Goal: Task Accomplishment & Management: Manage account settings

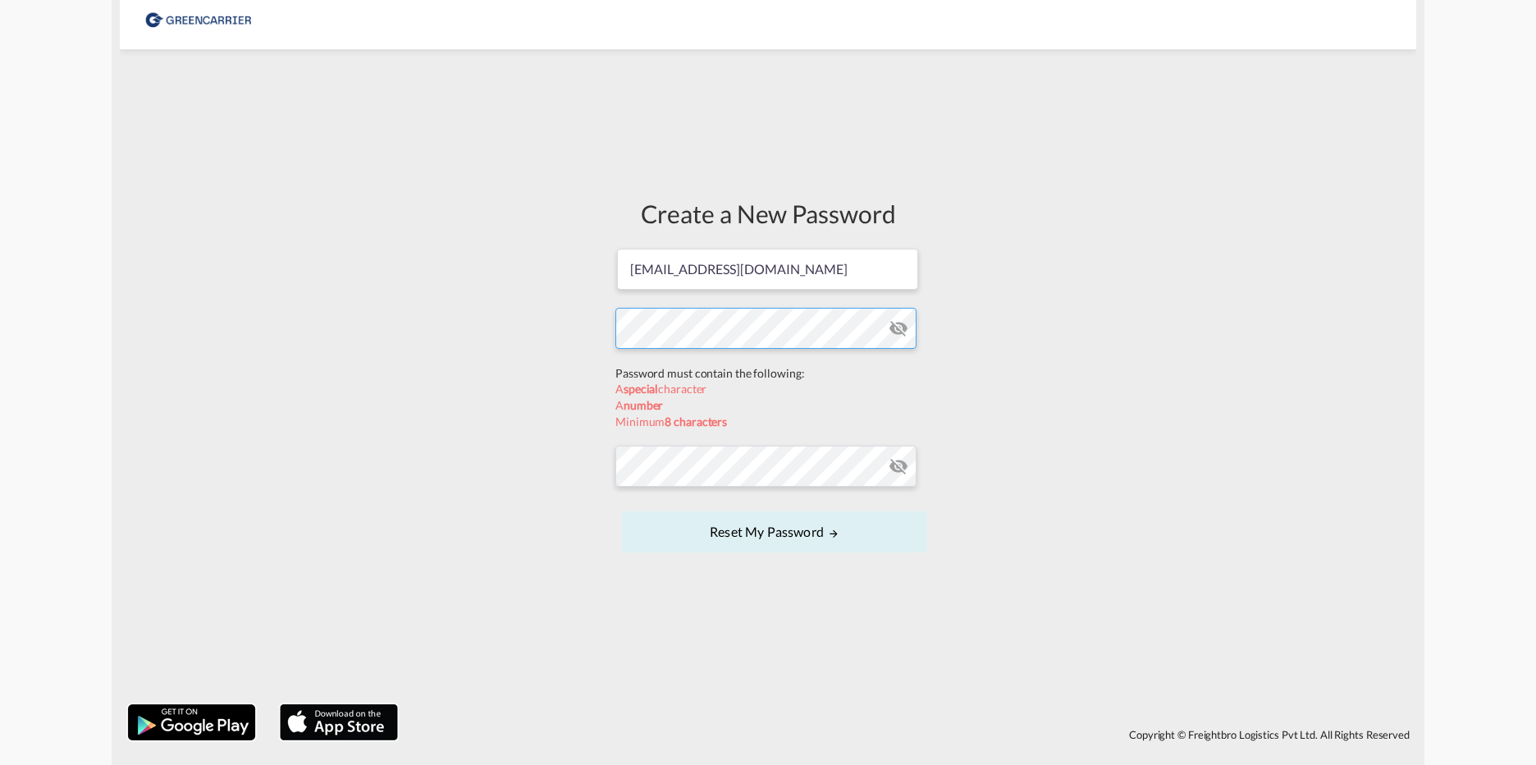
click at [669, 359] on form "[EMAIL_ADDRESS][DOMAIN_NAME] Password must contain the following: A special cha…" at bounding box center [767, 402] width 305 height 310
click at [673, 472] on form "[EMAIL_ADDRESS][DOMAIN_NAME] Password must contain the following: A special cha…" at bounding box center [767, 402] width 305 height 310
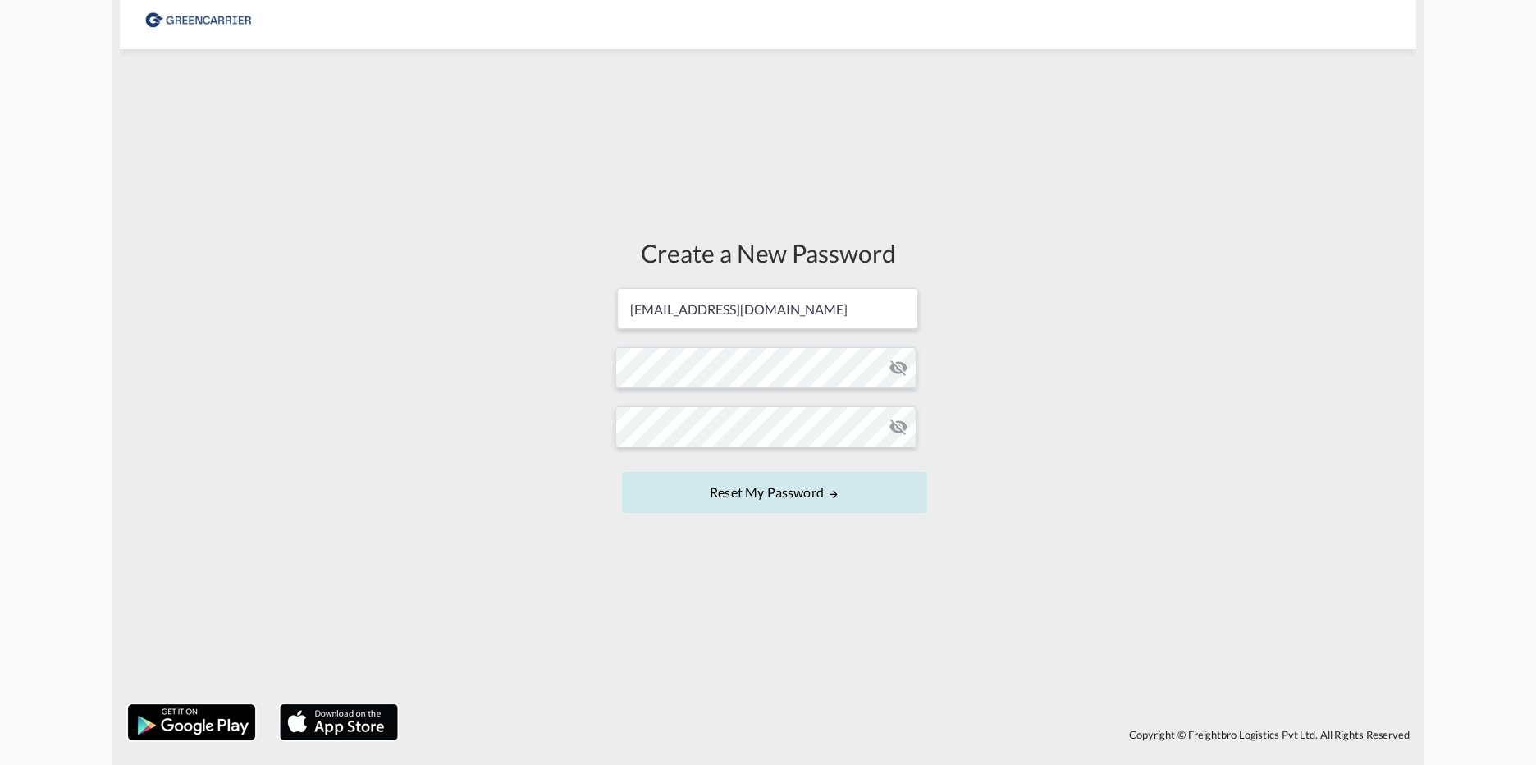
click at [854, 496] on button "Reset my password" at bounding box center [774, 492] width 305 height 41
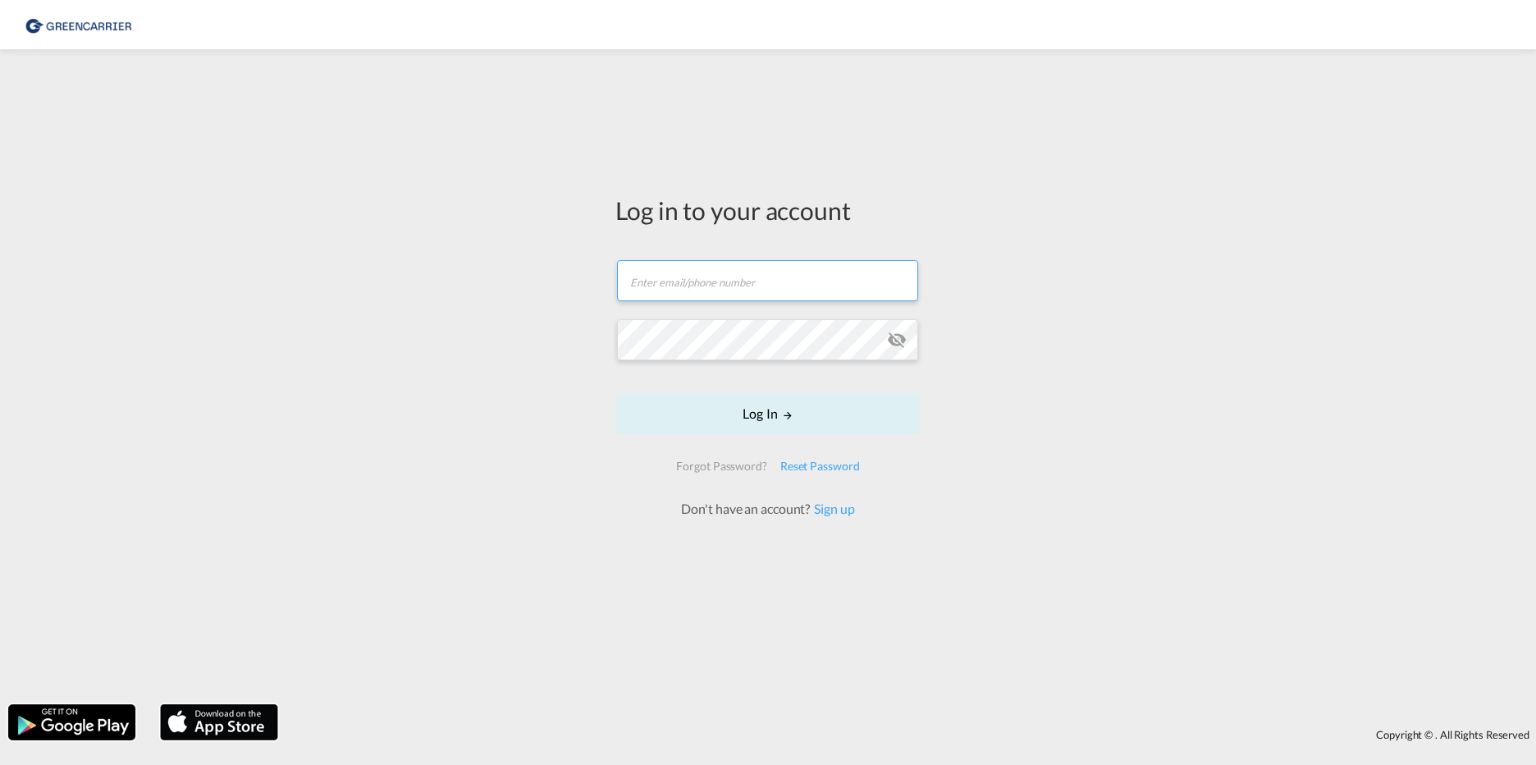
type input "[EMAIL_ADDRESS][DOMAIN_NAME]"
click at [808, 417] on button "Log In" at bounding box center [767, 413] width 305 height 41
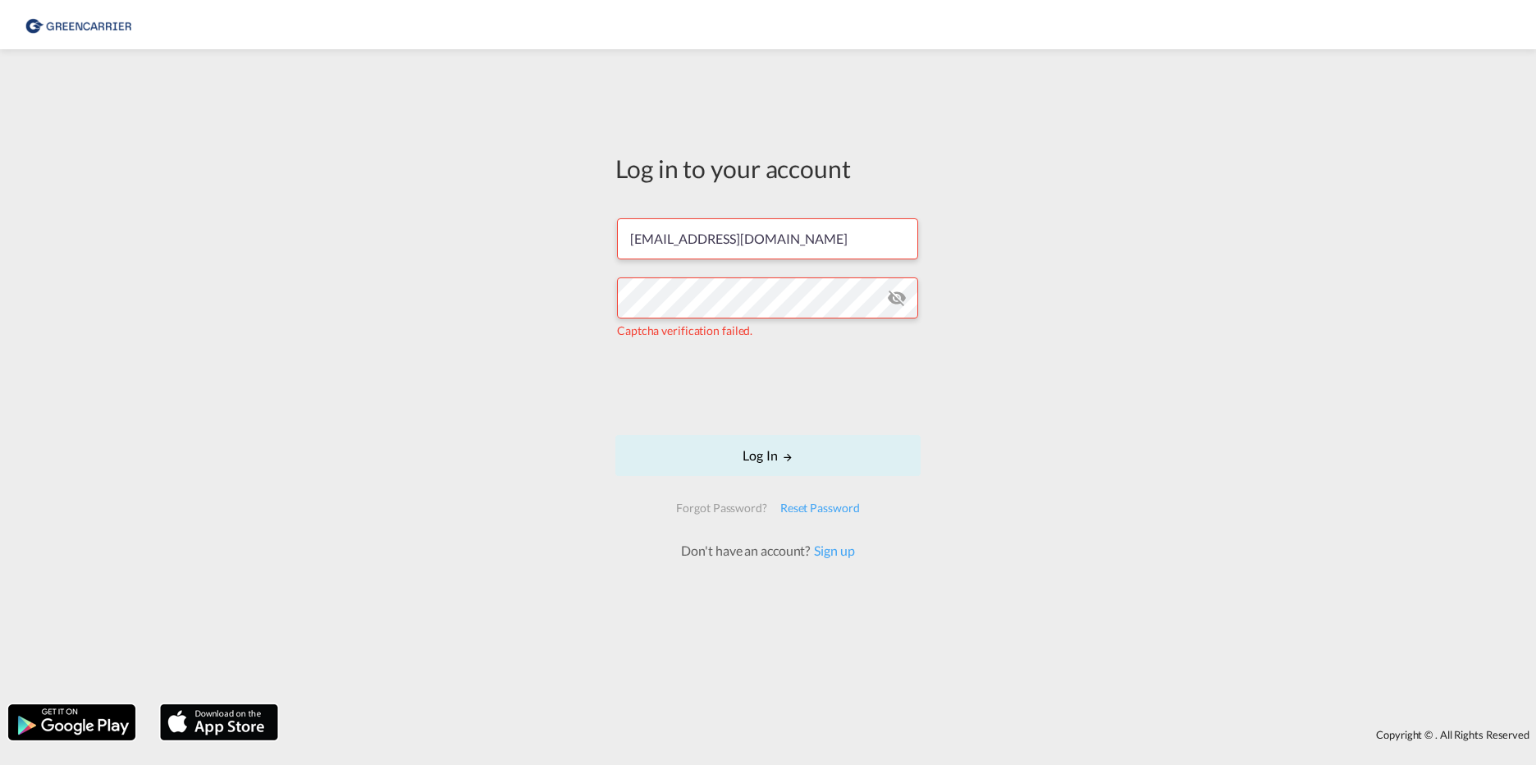
click at [901, 302] on md-icon "icon-eye-off" at bounding box center [897, 298] width 20 height 20
click at [898, 300] on md-icon "icon-eye-off" at bounding box center [897, 298] width 20 height 20
click at [1007, 382] on div "Log in to your account [EMAIL_ADDRESS][DOMAIN_NAME] Captcha verification failed…" at bounding box center [768, 376] width 1536 height 638
click at [548, 300] on div "Log in to your account [EMAIL_ADDRESS][DOMAIN_NAME] Captcha verification failed…" at bounding box center [768, 376] width 1536 height 638
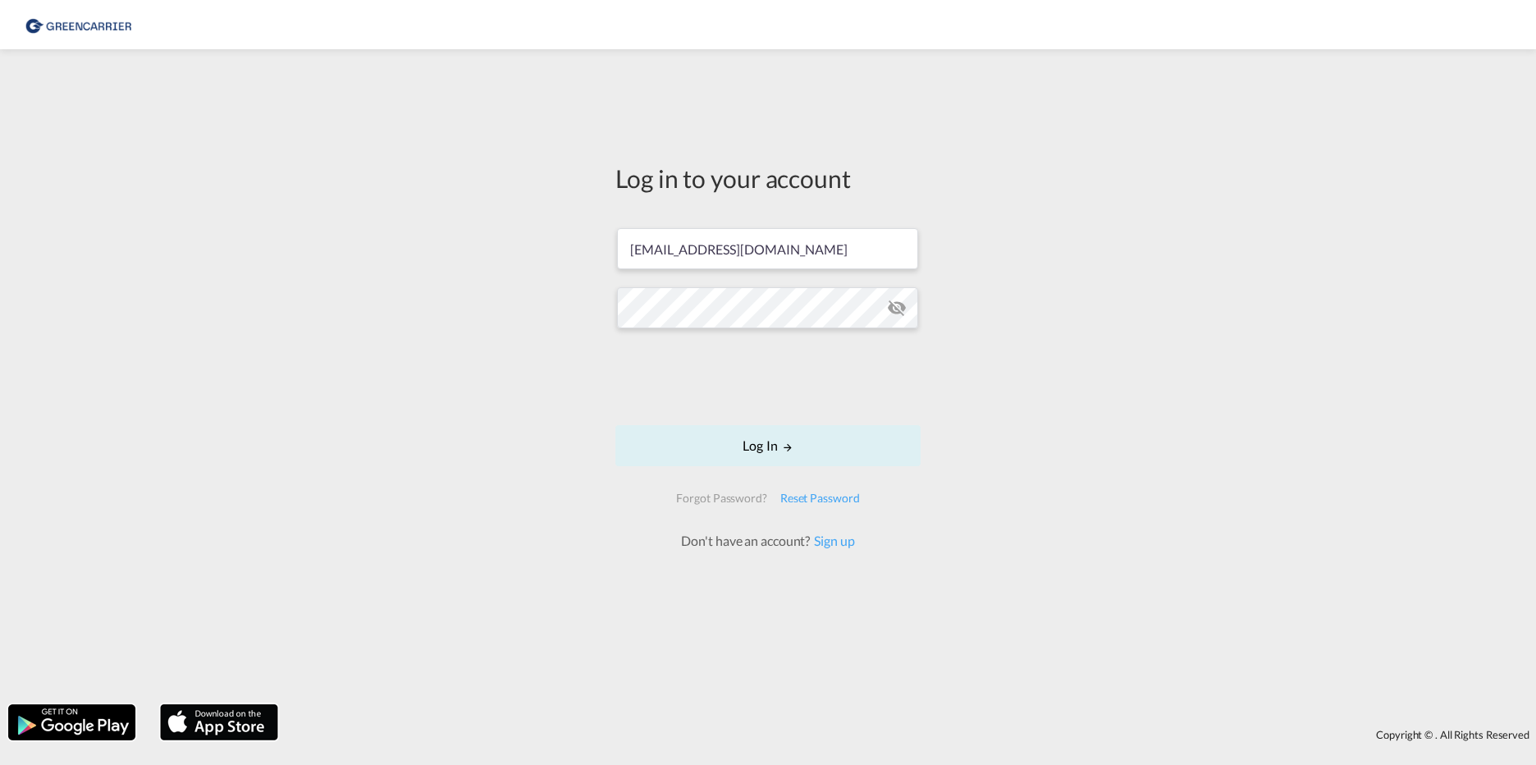
click at [906, 309] on md-icon "icon-eye-off" at bounding box center [897, 308] width 20 height 20
click at [1023, 325] on div "Log in to your account [EMAIL_ADDRESS][DOMAIN_NAME] Log In Forgot Password? Res…" at bounding box center [768, 376] width 1536 height 638
click at [770, 442] on button "Log In" at bounding box center [767, 445] width 305 height 41
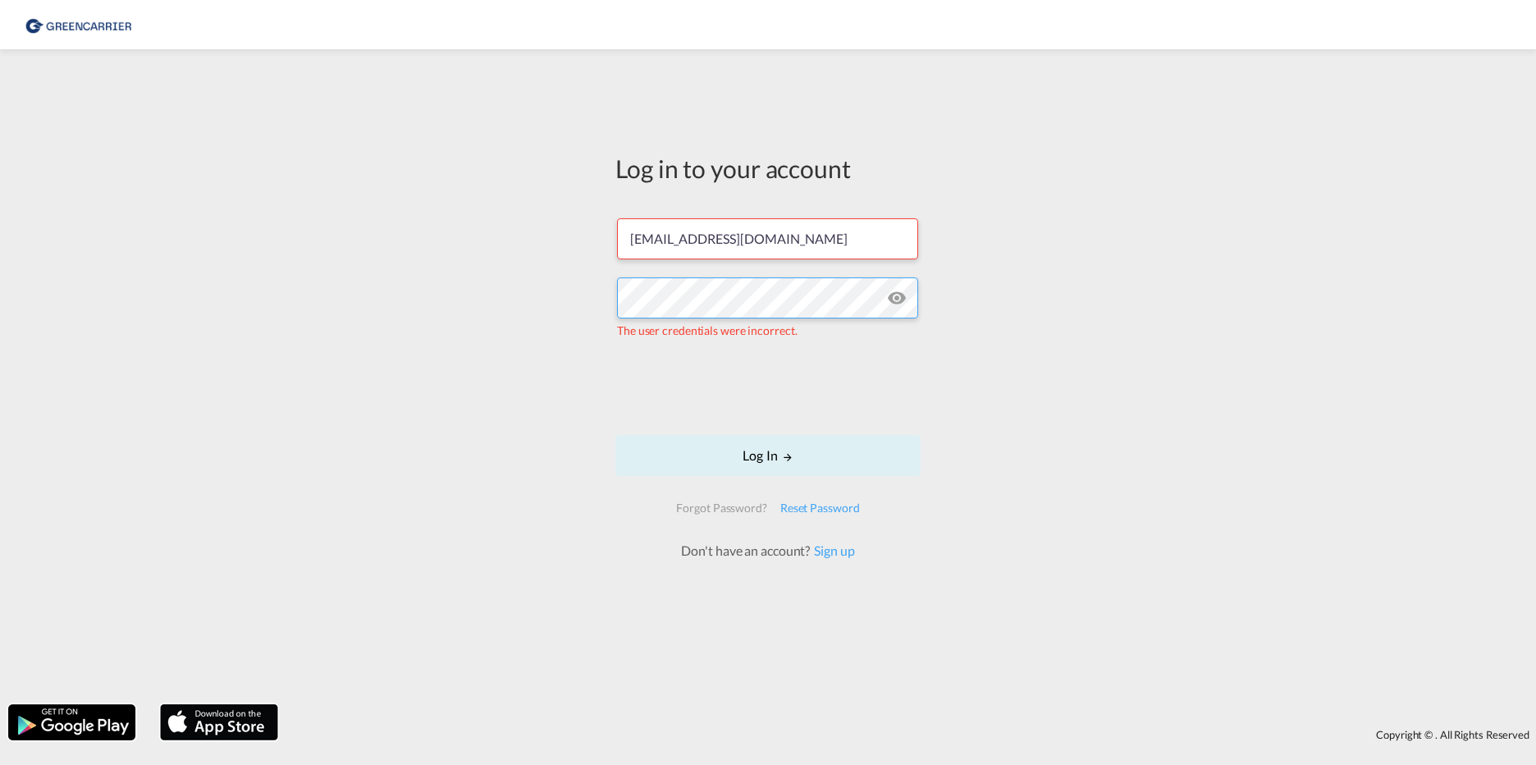
click at [528, 298] on div "Log in to your account [EMAIL_ADDRESS][DOMAIN_NAME] The user credentials were i…" at bounding box center [768, 376] width 1536 height 638
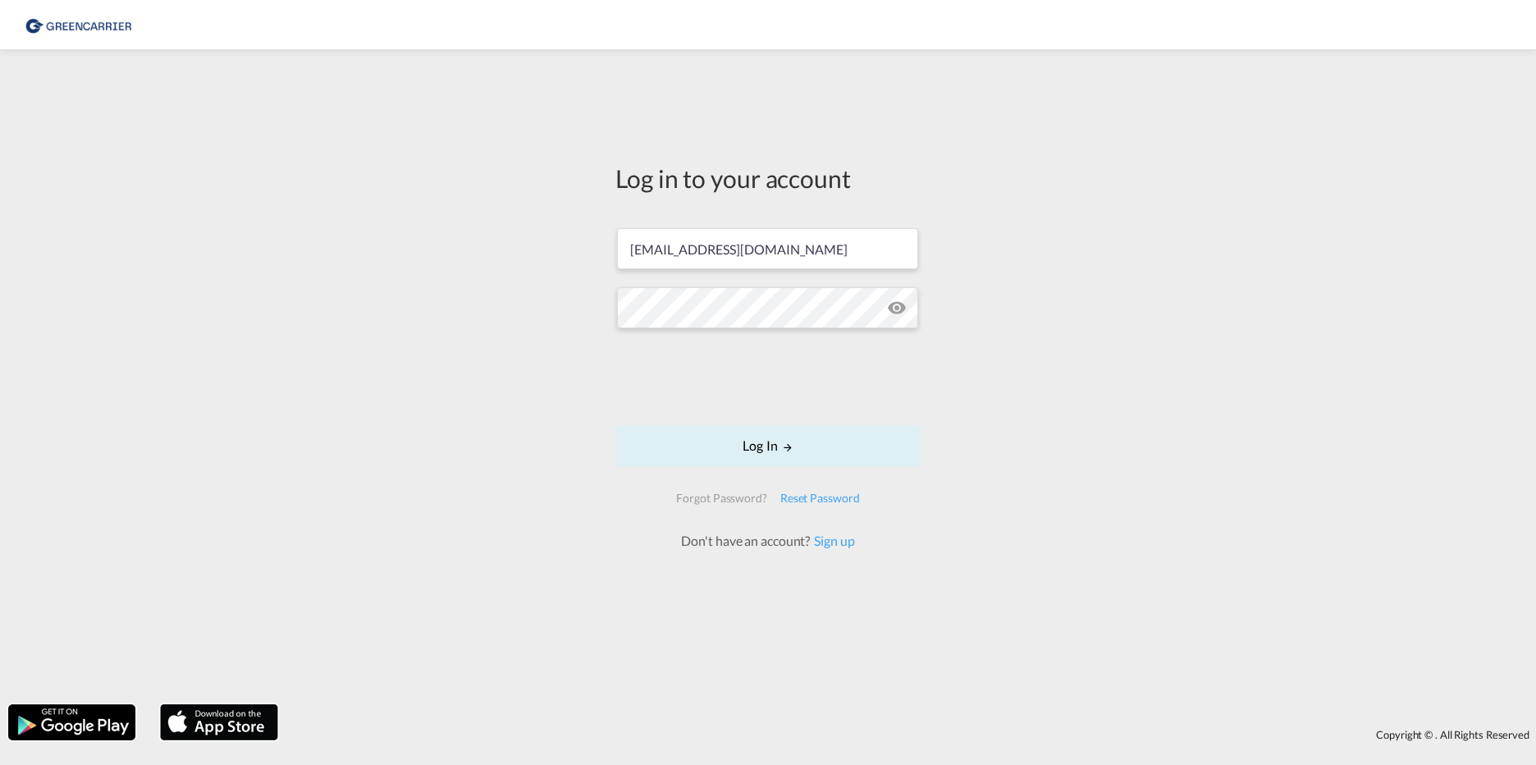
click at [1123, 407] on div "Log in to your account [EMAIL_ADDRESS][DOMAIN_NAME] Log In Forgot Password? Res…" at bounding box center [768, 376] width 1536 height 638
click at [798, 451] on button "Log In" at bounding box center [767, 445] width 305 height 41
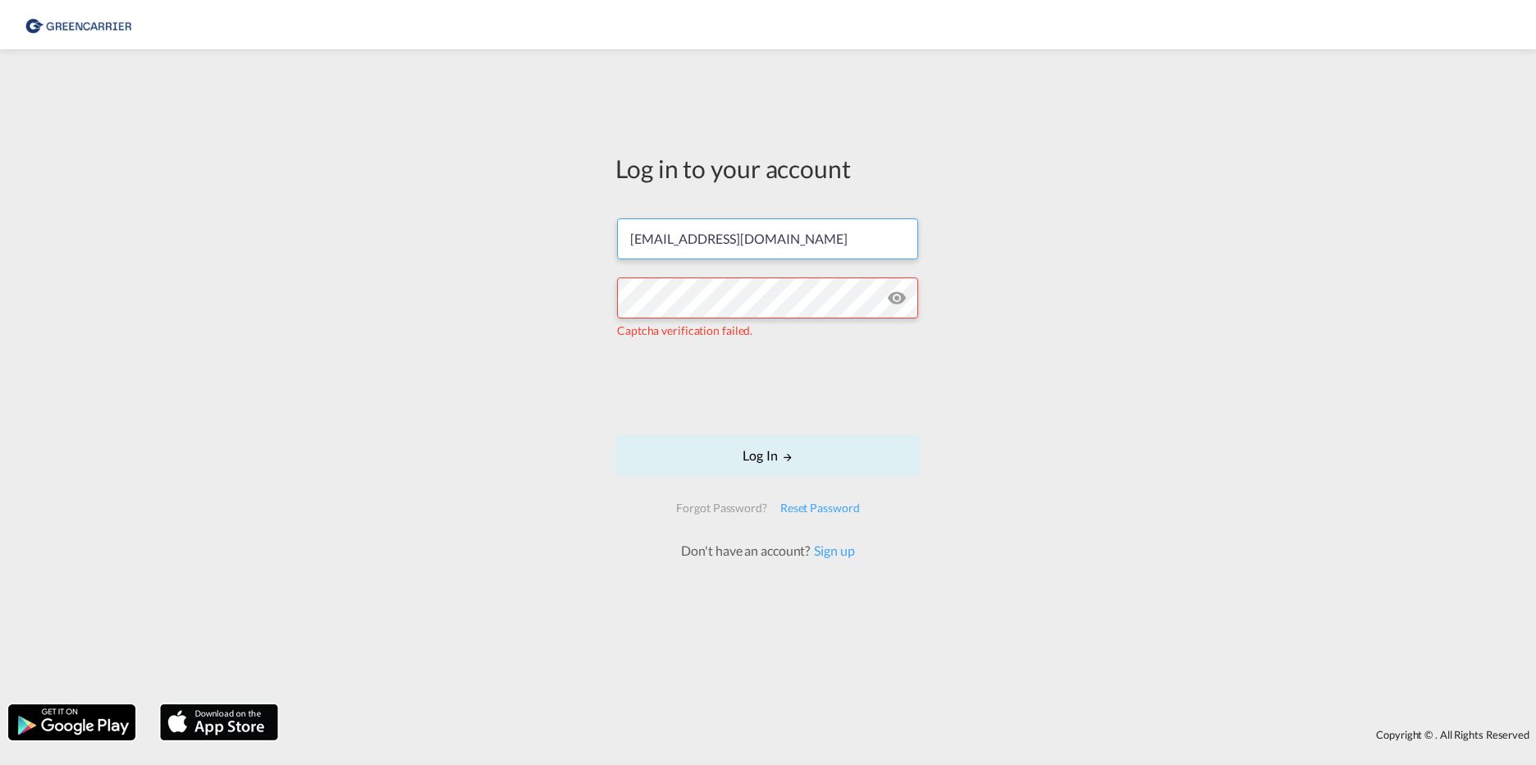
click at [810, 240] on input "[EMAIL_ADDRESS][DOMAIN_NAME]" at bounding box center [767, 238] width 301 height 41
click at [1128, 345] on div "Log in to your account [EMAIL_ADDRESS][DOMAIN_NAME] Captcha verification failed…" at bounding box center [768, 376] width 1536 height 638
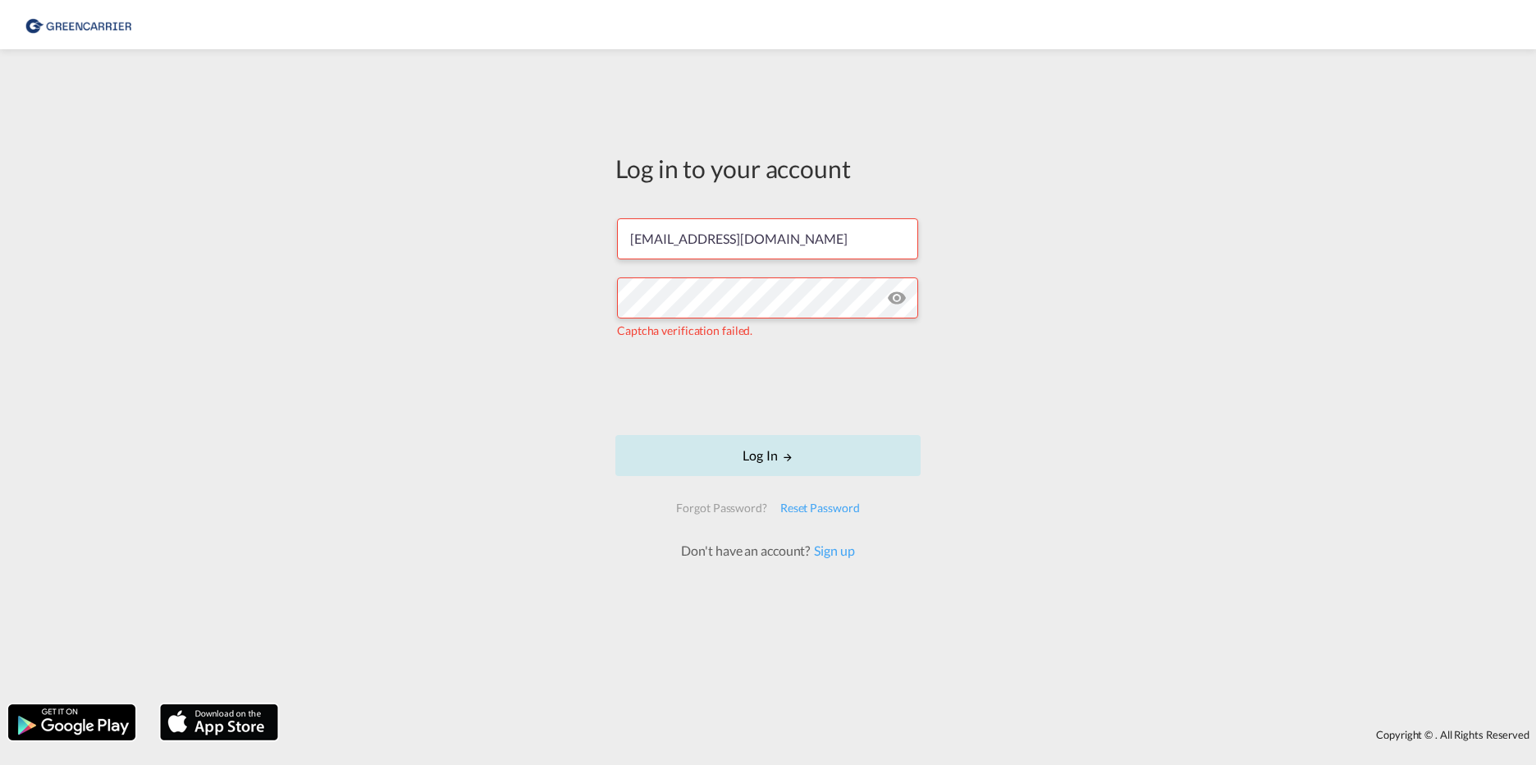
click at [739, 455] on button "Log In" at bounding box center [767, 455] width 305 height 41
click at [713, 456] on button "Log In" at bounding box center [767, 455] width 305 height 41
